Goal: Task Accomplishment & Management: Complete application form

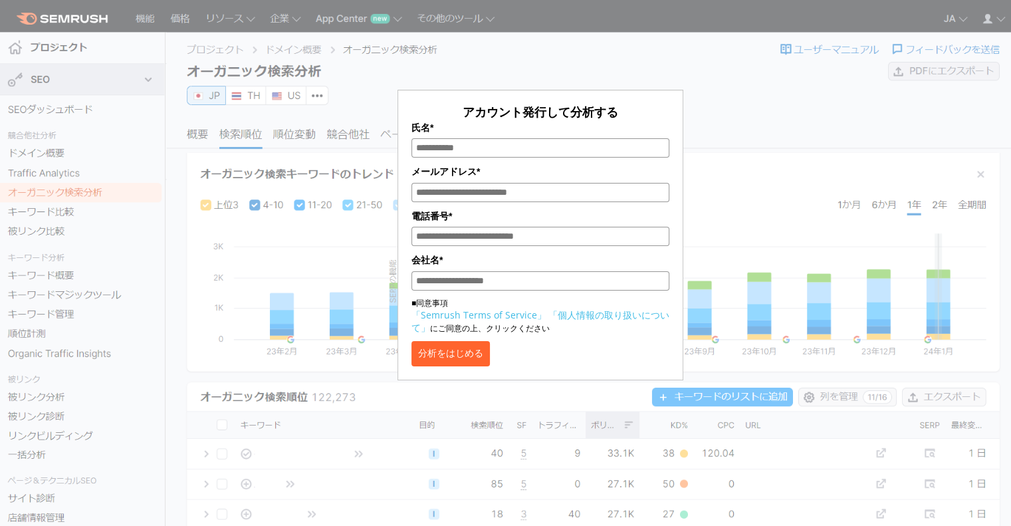
click at [524, 315] on link "「Semrush Terms of Service」" at bounding box center [478, 314] width 135 height 13
click at [732, 124] on div "アカウント発行して分析する 氏名* メールアドレス* 電話番号* 会社名* ■同意事項 「Semrush Terms of Service」 「個人情報の取り…" at bounding box center [540, 199] width 665 height 364
click at [504, 309] on p "■同意事項 「Semrush Terms of Service」 「個人情報の取り扱いについて」 にご同意の上、クリックください" at bounding box center [540, 315] width 258 height 37
click at [504, 313] on link "「Semrush Terms of Service」" at bounding box center [478, 314] width 135 height 13
click at [491, 319] on link "「Semrush Terms of Service」" at bounding box center [478, 314] width 135 height 13
